Goal: Use online tool/utility: Utilize a website feature to perform a specific function

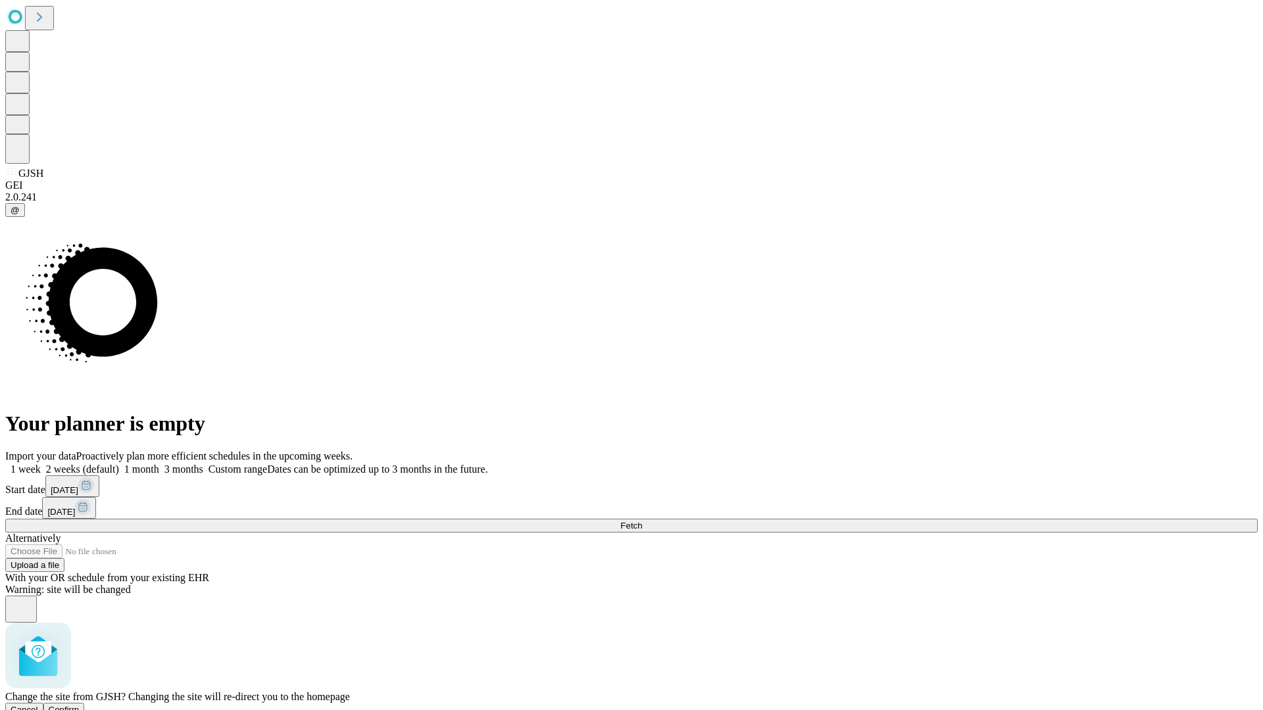
click at [80, 705] on span "Confirm" at bounding box center [64, 710] width 31 height 10
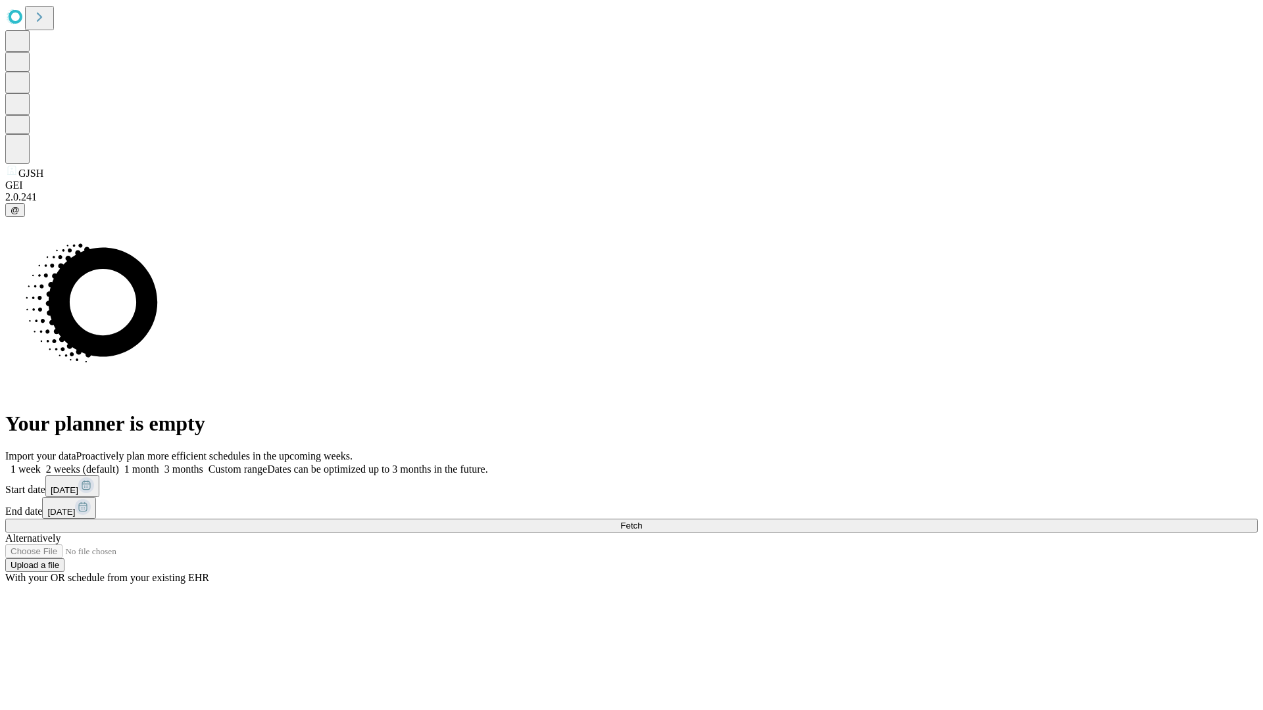
click at [159, 464] on label "1 month" at bounding box center [139, 469] width 40 height 11
click at [642, 521] on span "Fetch" at bounding box center [631, 526] width 22 height 10
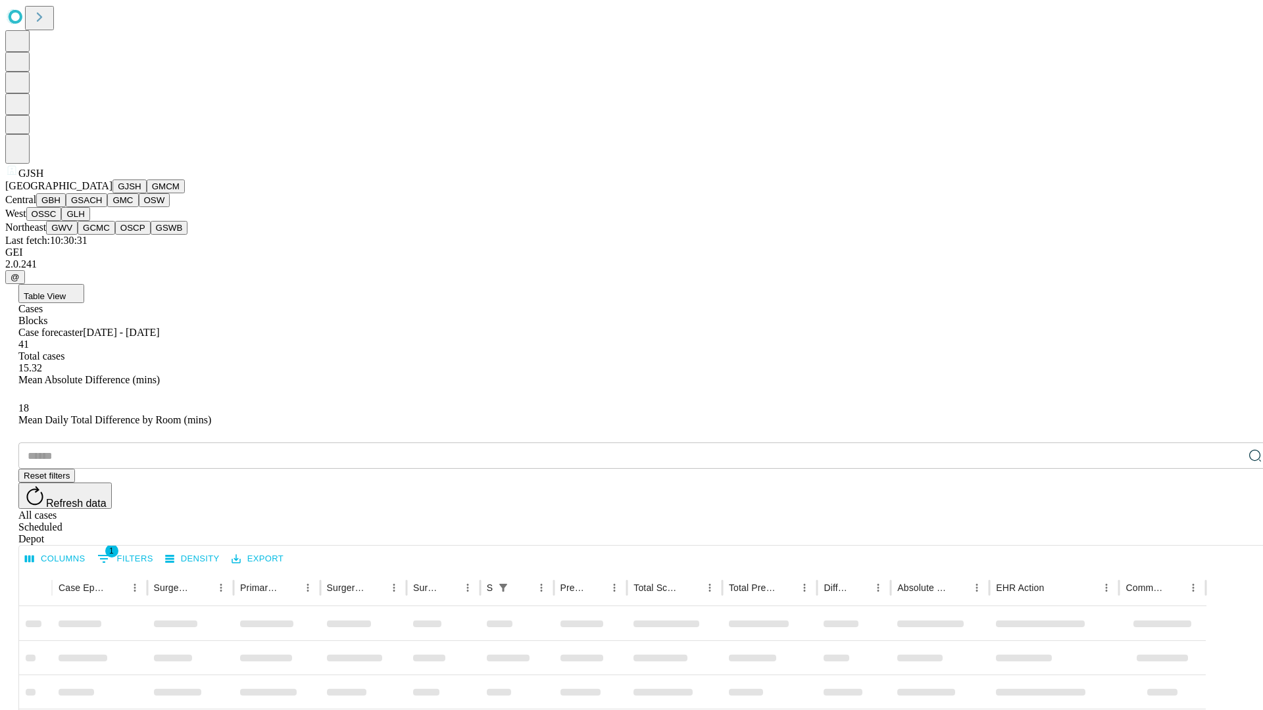
click at [147, 193] on button "GMCM" at bounding box center [166, 187] width 38 height 14
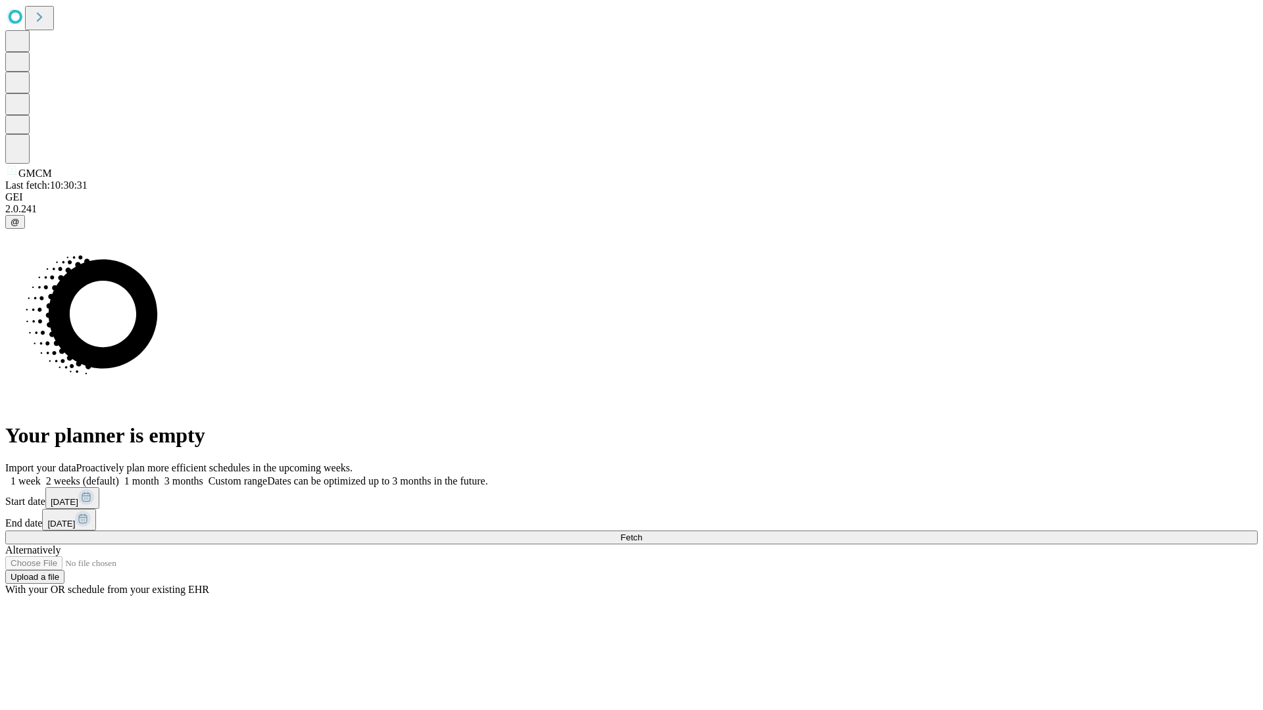
click at [159, 476] on label "1 month" at bounding box center [139, 481] width 40 height 11
click at [642, 533] on span "Fetch" at bounding box center [631, 538] width 22 height 10
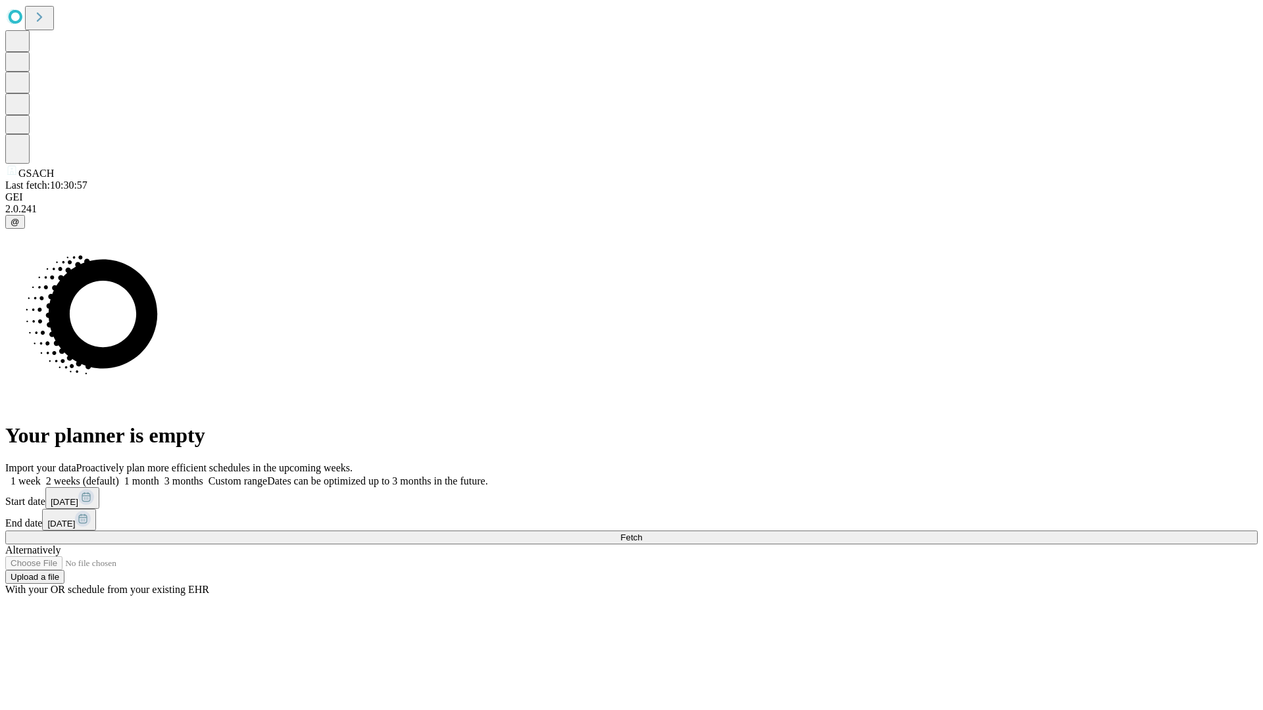
click at [159, 476] on label "1 month" at bounding box center [139, 481] width 40 height 11
click at [642, 533] on span "Fetch" at bounding box center [631, 538] width 22 height 10
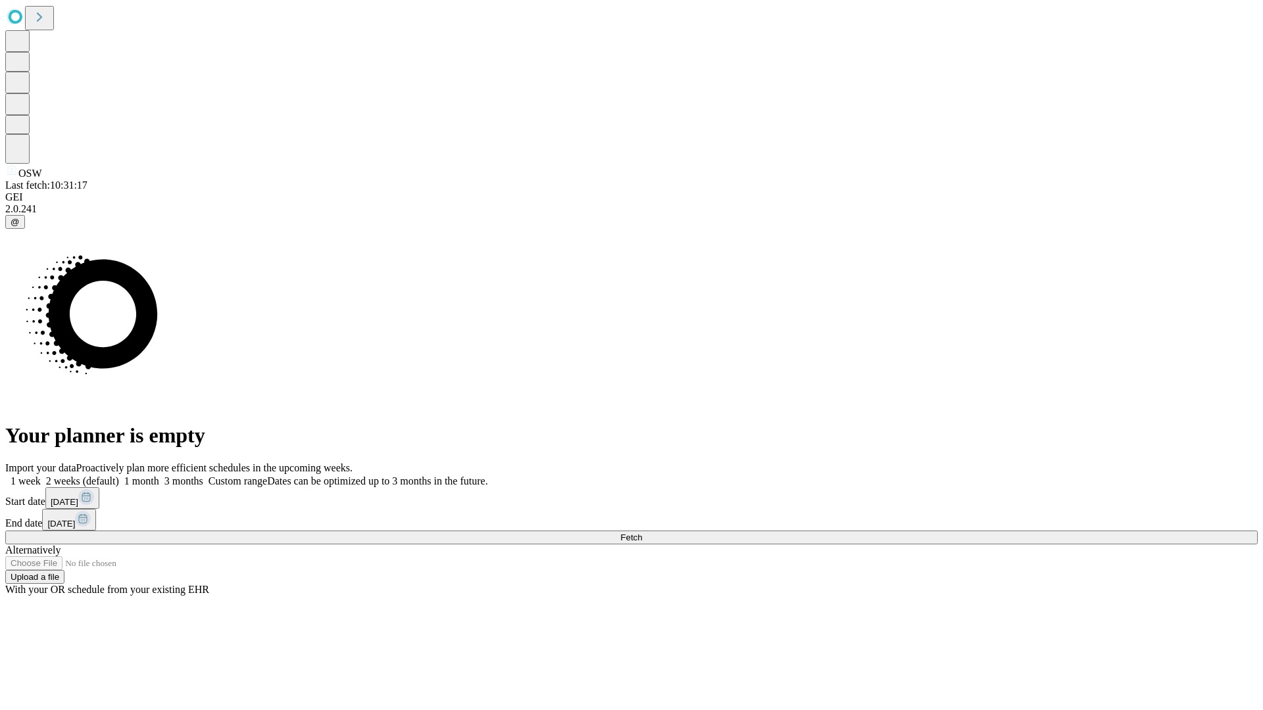
click at [159, 476] on label "1 month" at bounding box center [139, 481] width 40 height 11
click at [642, 533] on span "Fetch" at bounding box center [631, 538] width 22 height 10
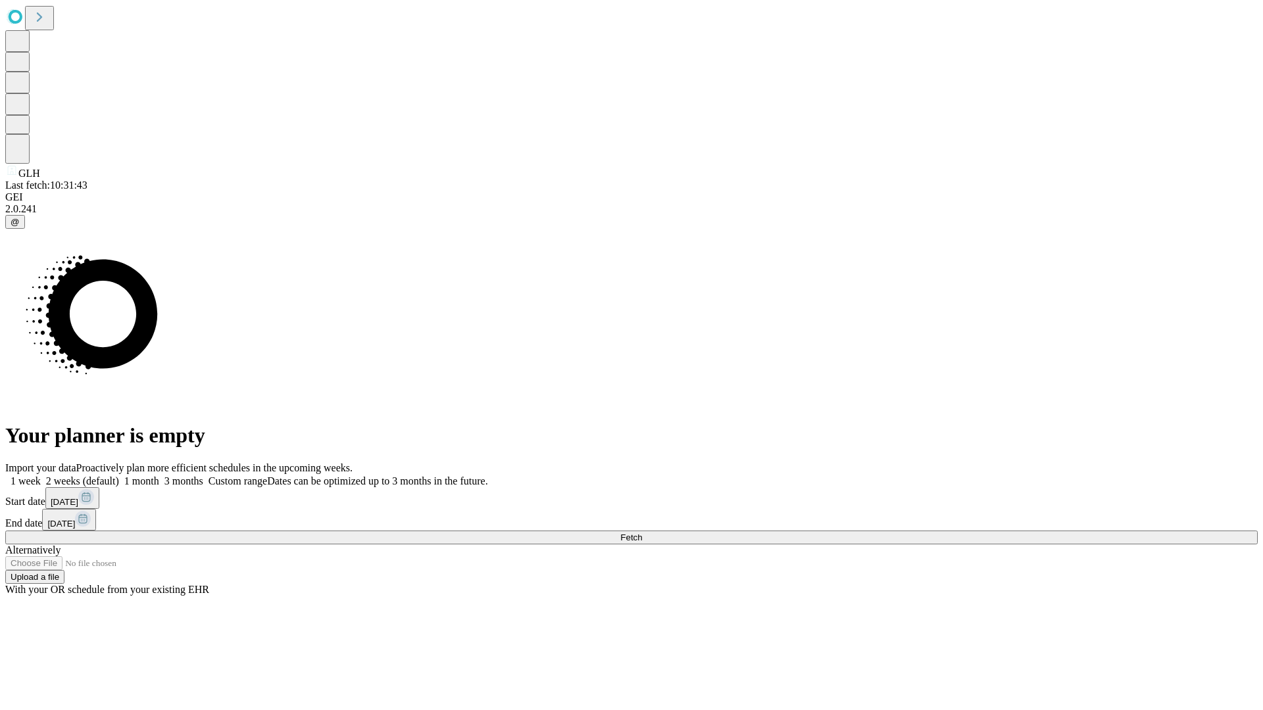
click at [159, 476] on label "1 month" at bounding box center [139, 481] width 40 height 11
click at [642, 533] on span "Fetch" at bounding box center [631, 538] width 22 height 10
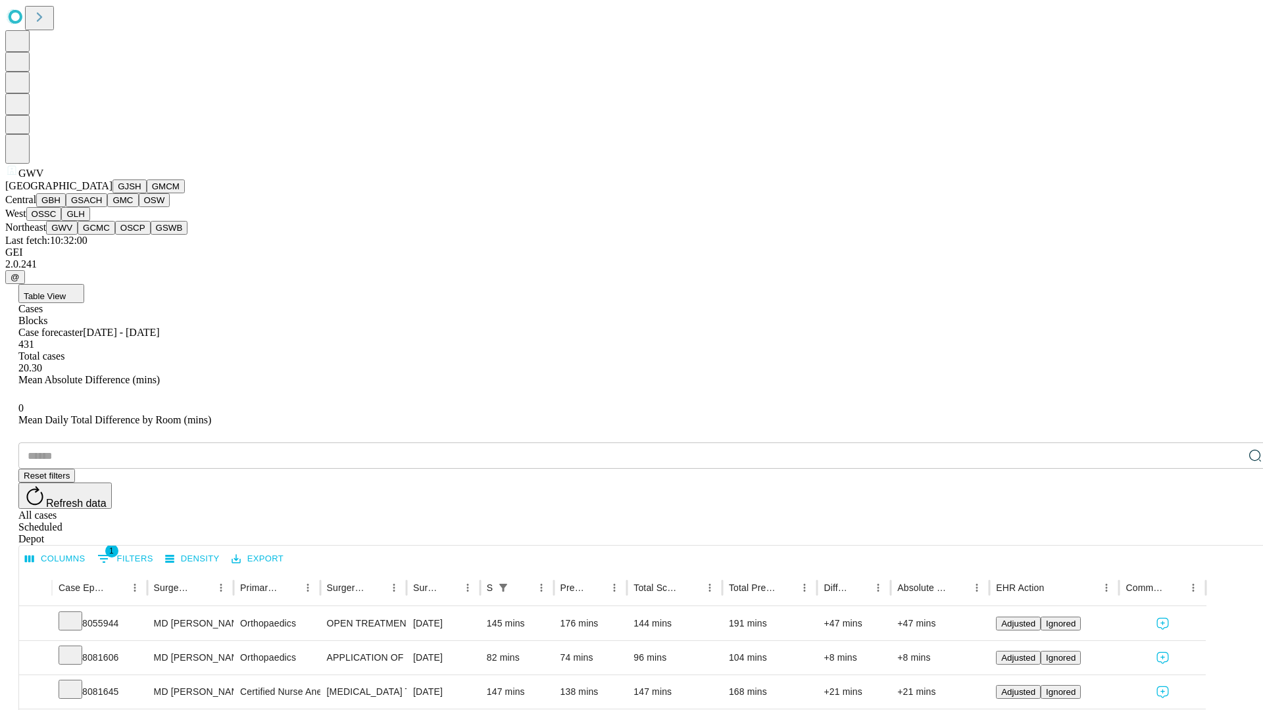
click at [102, 235] on button "GCMC" at bounding box center [96, 228] width 37 height 14
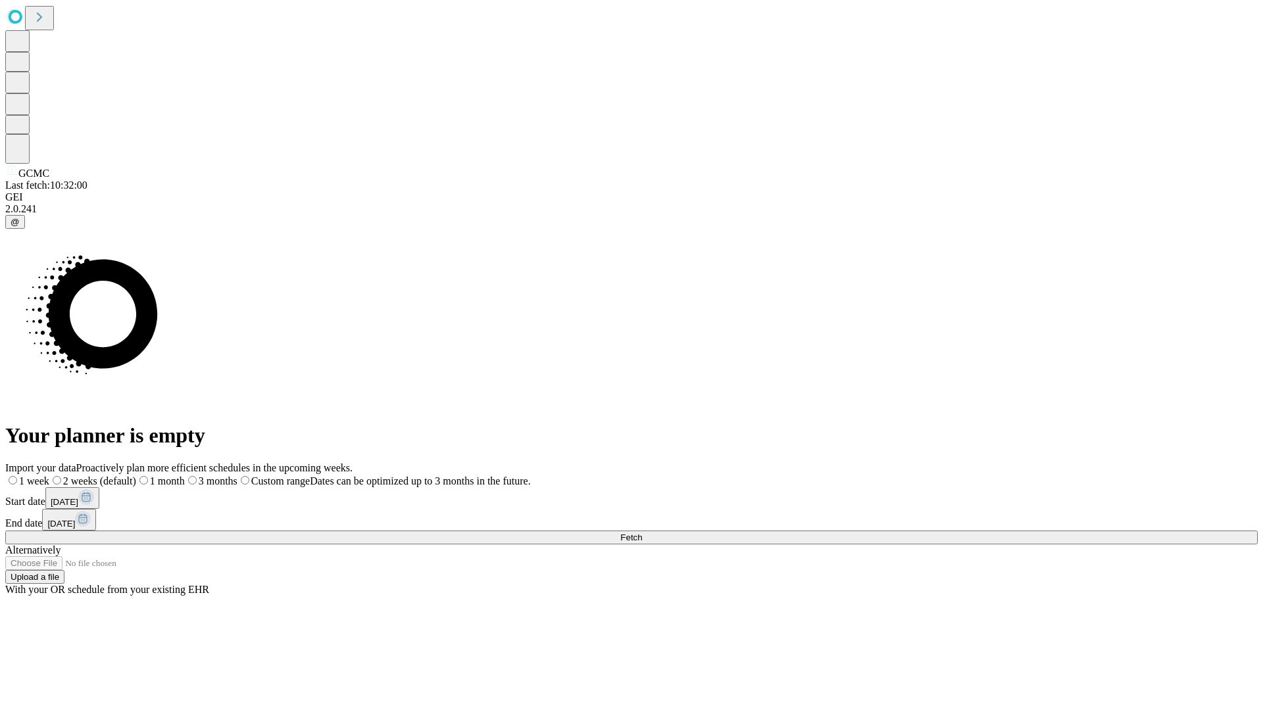
click at [185, 476] on label "1 month" at bounding box center [160, 481] width 49 height 11
click at [642, 533] on span "Fetch" at bounding box center [631, 538] width 22 height 10
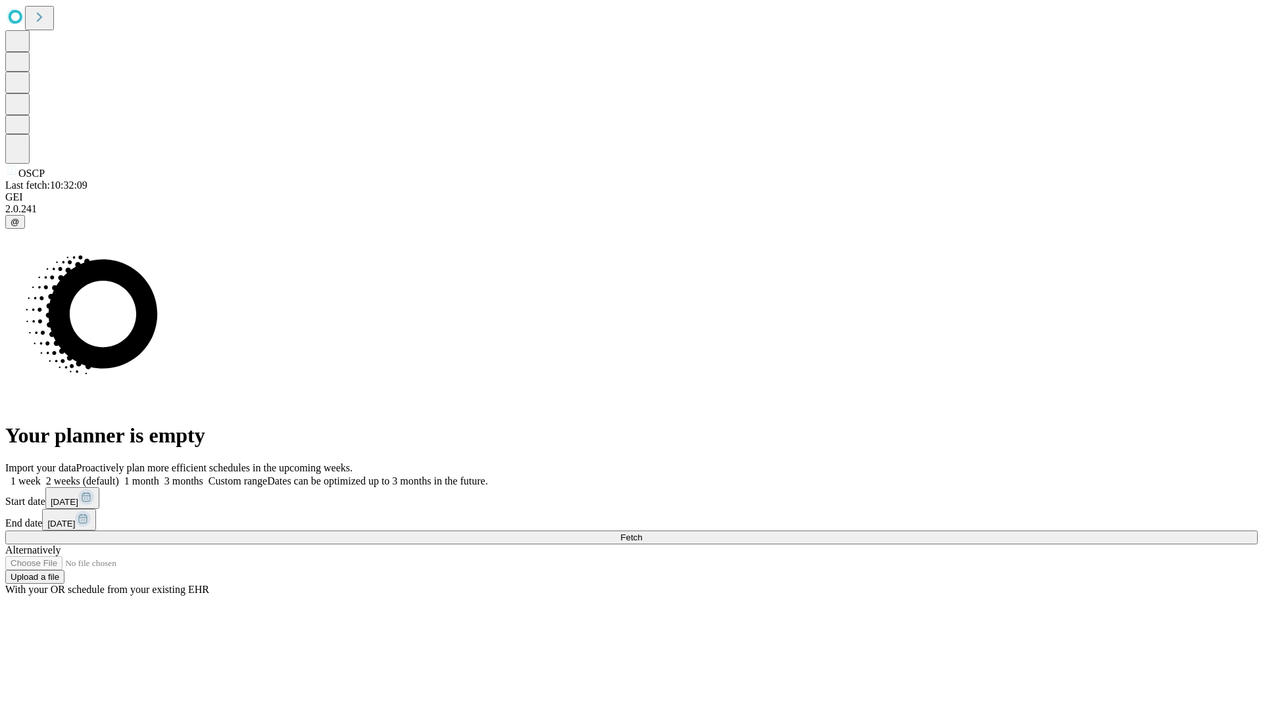
click at [159, 476] on label "1 month" at bounding box center [139, 481] width 40 height 11
click at [642, 533] on span "Fetch" at bounding box center [631, 538] width 22 height 10
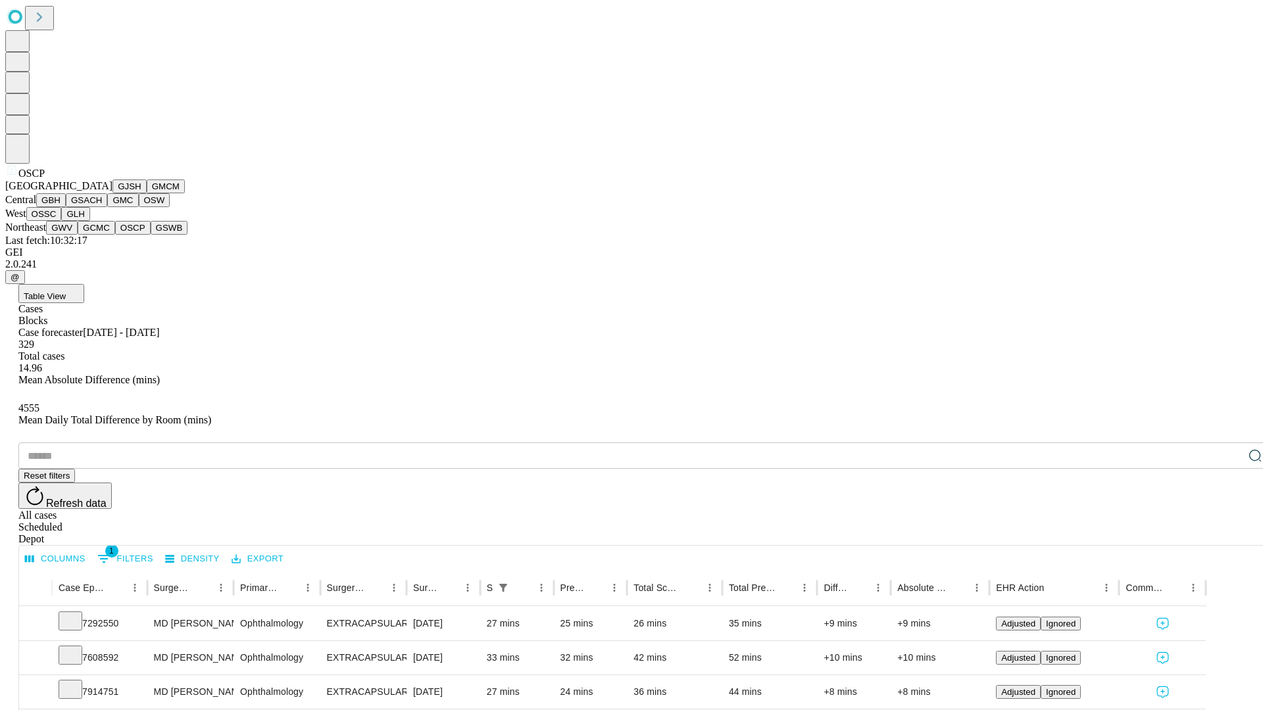
click at [151, 235] on button "GSWB" at bounding box center [169, 228] width 37 height 14
